Goal: Obtain resource: Download file/media

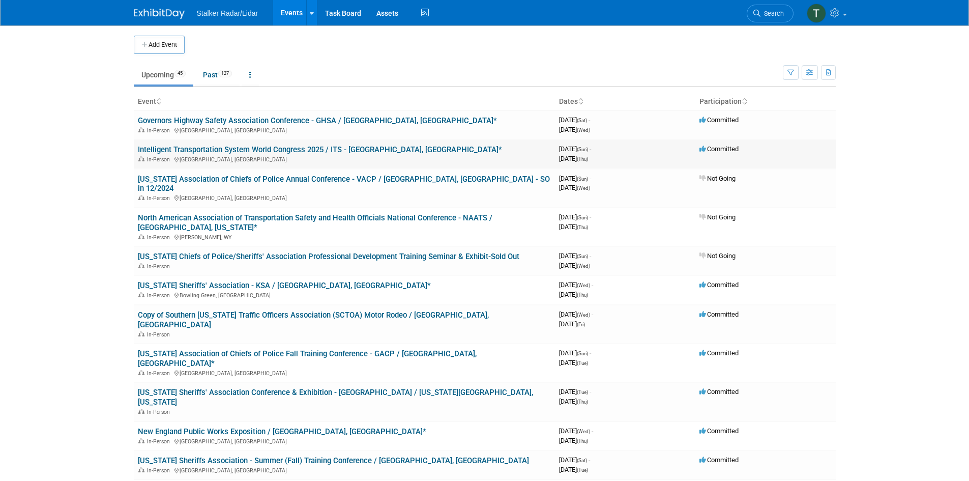
click at [212, 152] on link "Intelligent Transportation System World Congress 2025 / ITS - [GEOGRAPHIC_DATA]…" at bounding box center [320, 149] width 364 height 9
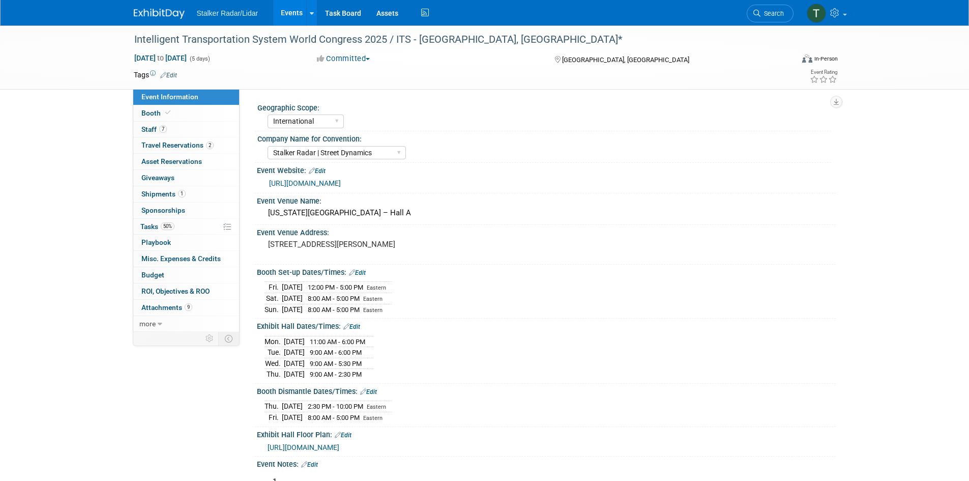
select select "International"
select select "Stalker Radar | Street Dynamics"
click at [162, 195] on span "Shipments 1" at bounding box center [163, 194] width 44 height 8
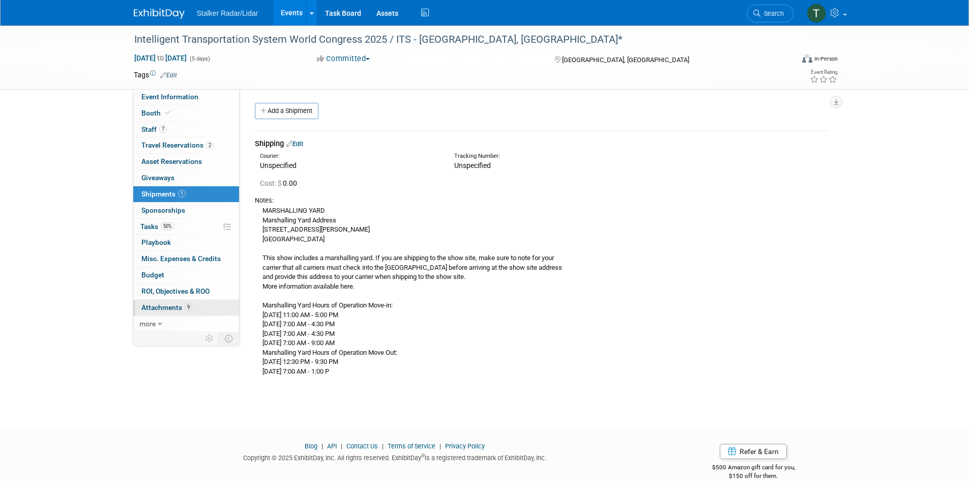
click at [173, 301] on link "9 Attachments 9" at bounding box center [186, 308] width 106 height 16
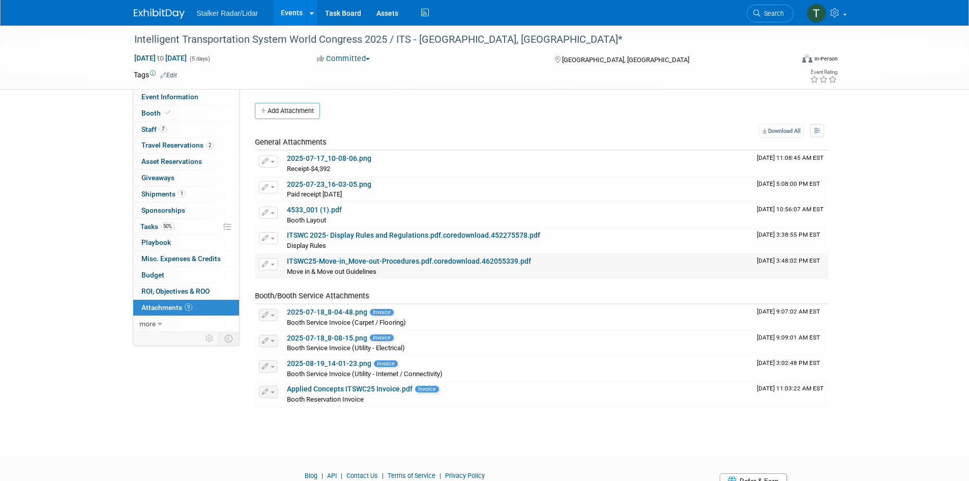
click at [319, 264] on link "ITSWC25-Move-in_Move-out-Procedures.pdf.coredownload.462055339.pdf" at bounding box center [409, 261] width 244 height 8
